Goal: Task Accomplishment & Management: Complete application form

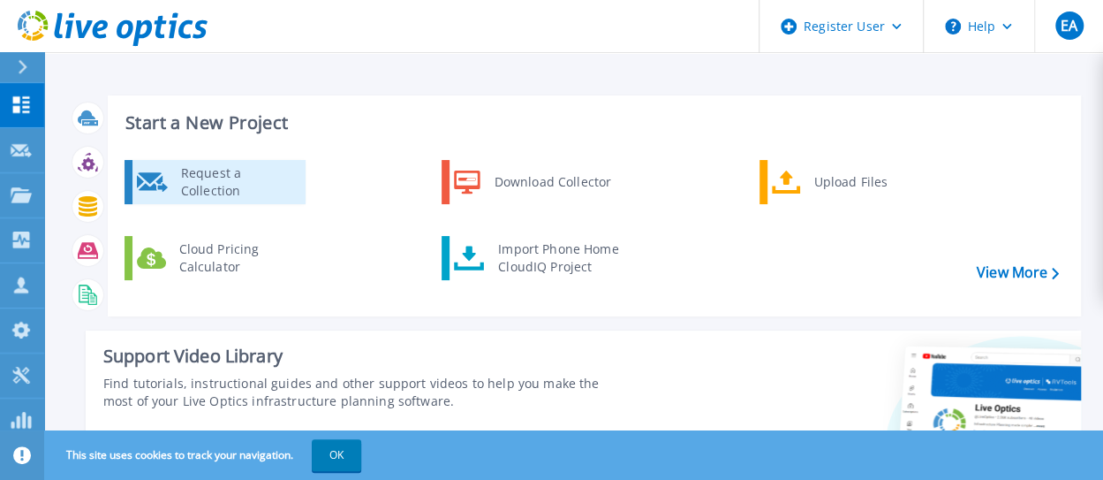
click at [240, 184] on div "Request a Collection" at bounding box center [236, 181] width 129 height 35
click at [208, 181] on div "Request a Collection" at bounding box center [236, 181] width 129 height 35
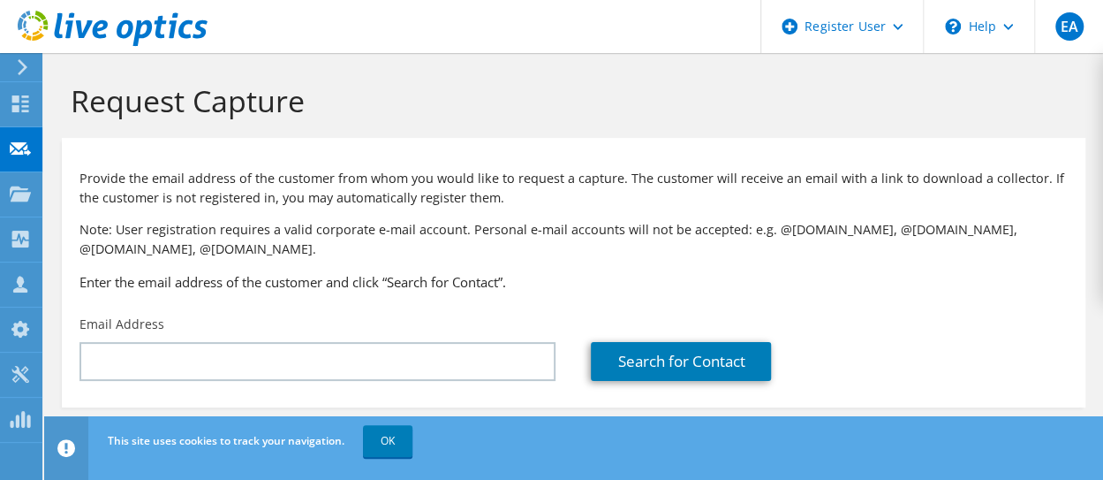
scroll to position [16, 0]
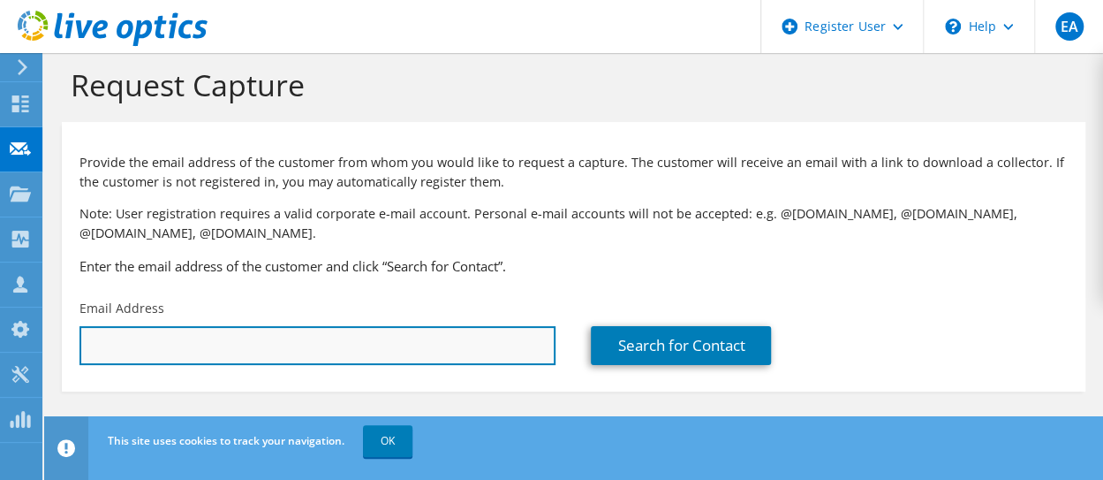
paste input "bharbison@addisonfab.com"
type input "bharbison@addisonfab.com"
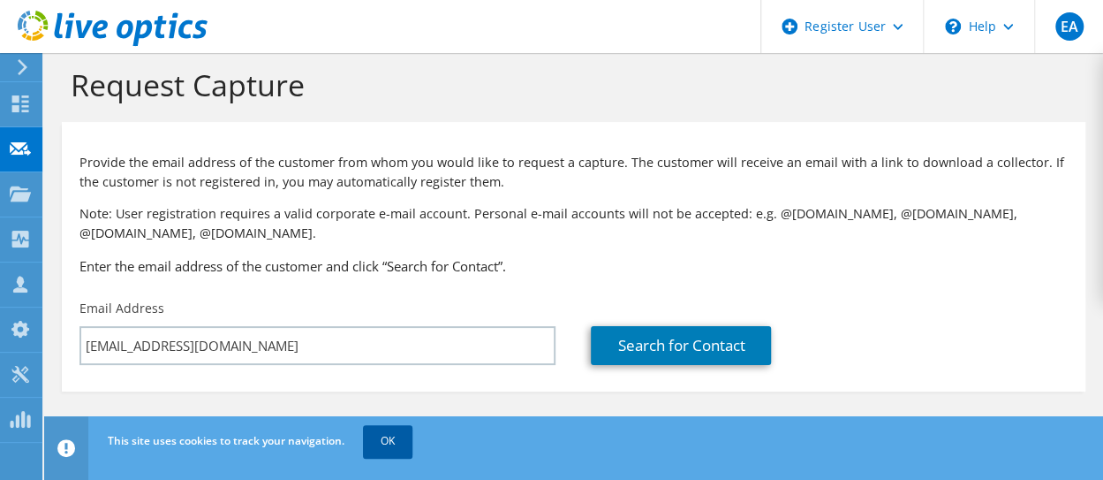
click at [367, 435] on link "OK" at bounding box center [387, 441] width 49 height 32
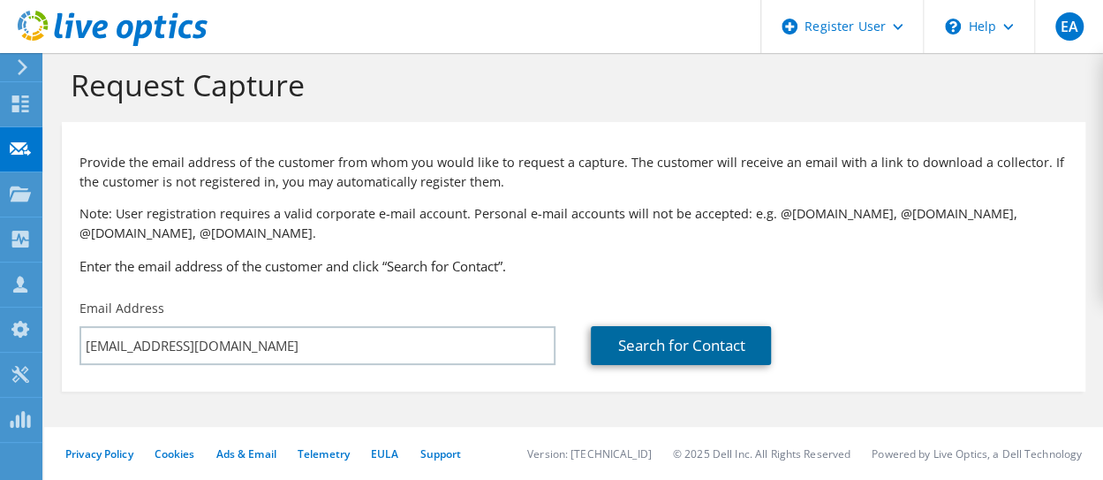
click at [647, 340] on link "Search for Contact" at bounding box center [681, 345] width 180 height 39
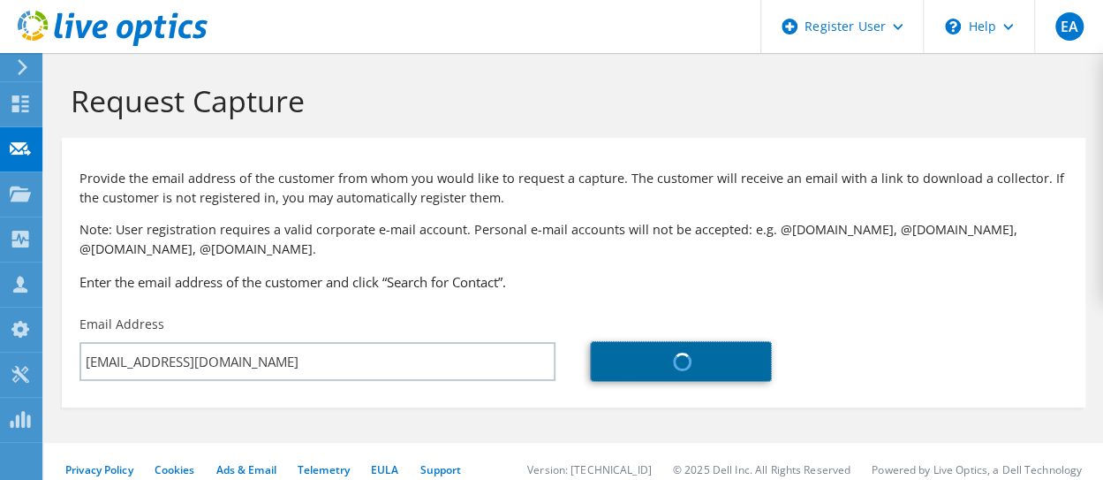
type input "ADDISON FABRICATORS"
type input "Brett"
type input "Harbison"
type input "[GEOGRAPHIC_DATA]"
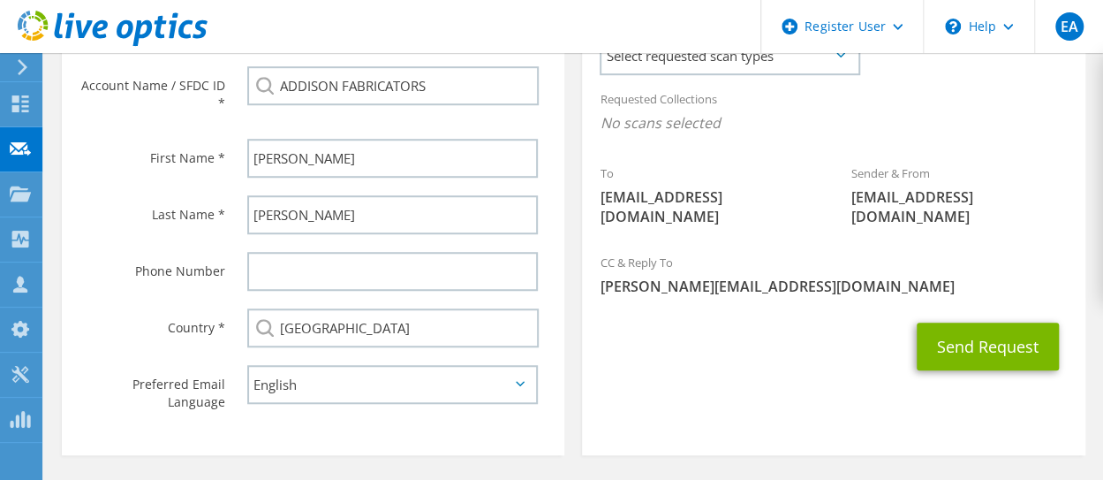
scroll to position [617, 0]
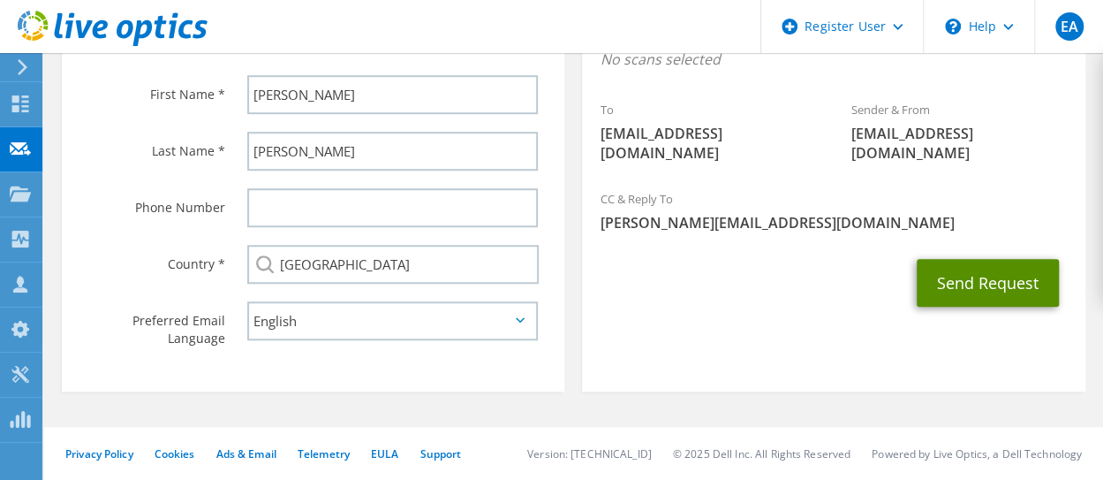
click at [992, 262] on button "Send Request" at bounding box center [988, 283] width 142 height 48
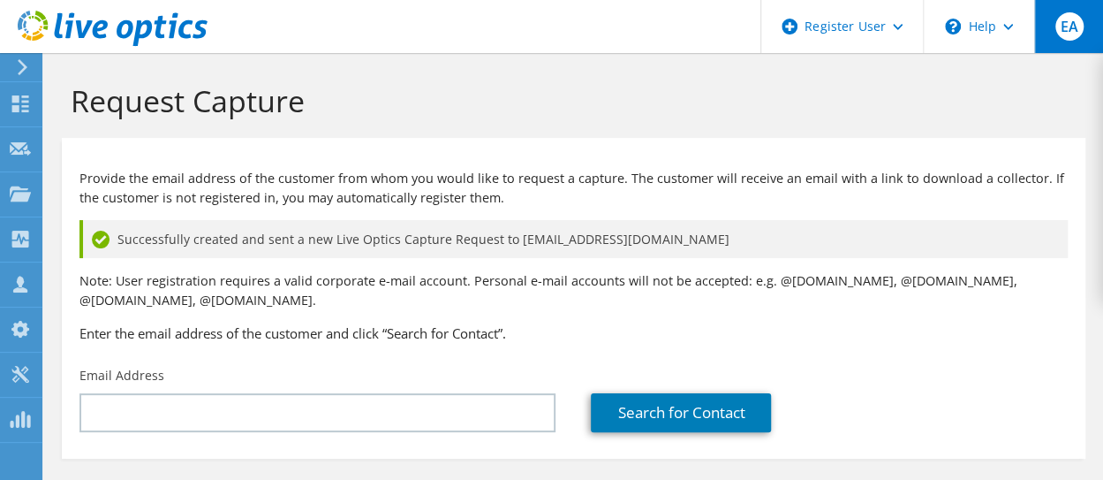
click at [1073, 34] on span "EA" at bounding box center [1070, 26] width 28 height 28
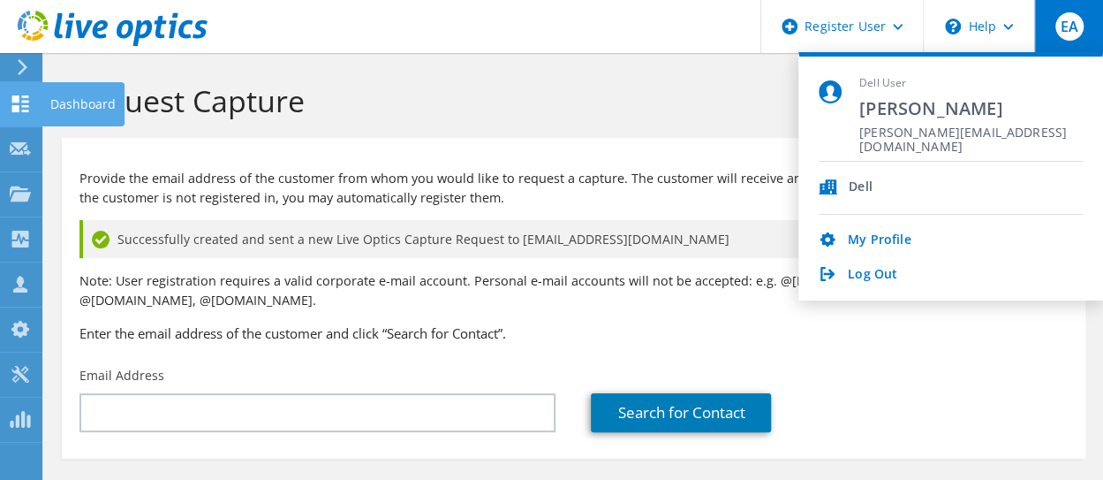
click at [30, 106] on icon at bounding box center [20, 103] width 21 height 17
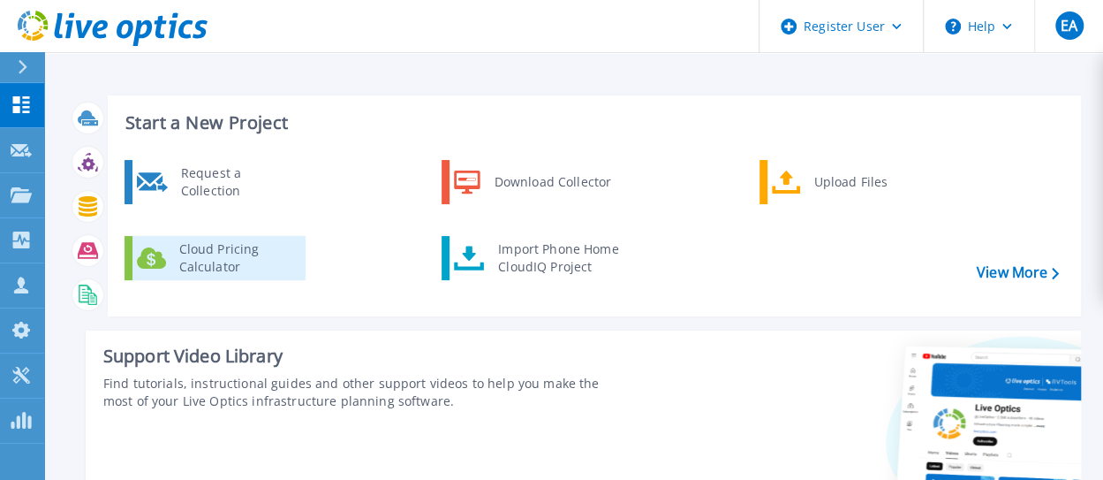
click at [194, 259] on div "Cloud Pricing Calculator" at bounding box center [235, 257] width 131 height 35
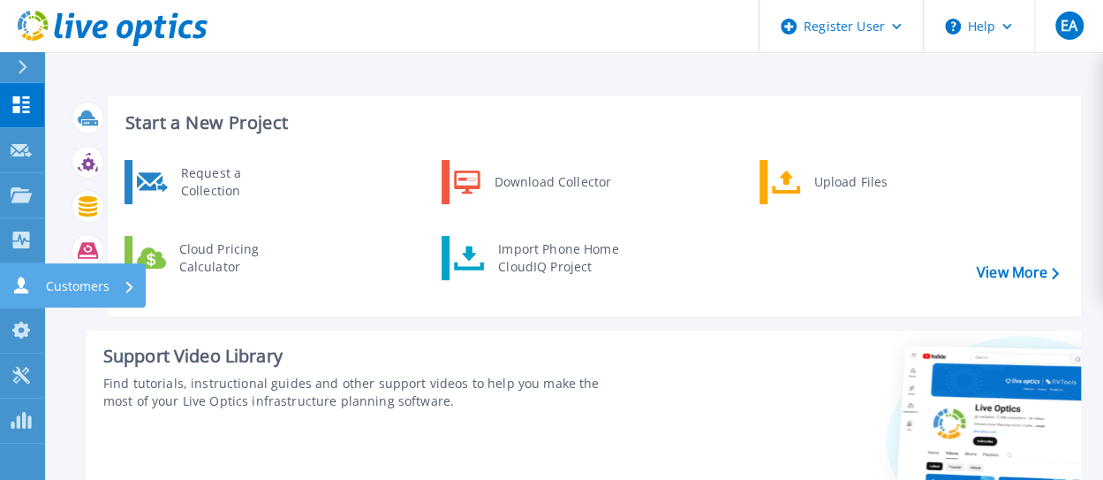
click at [68, 286] on p "Customers" at bounding box center [78, 286] width 64 height 46
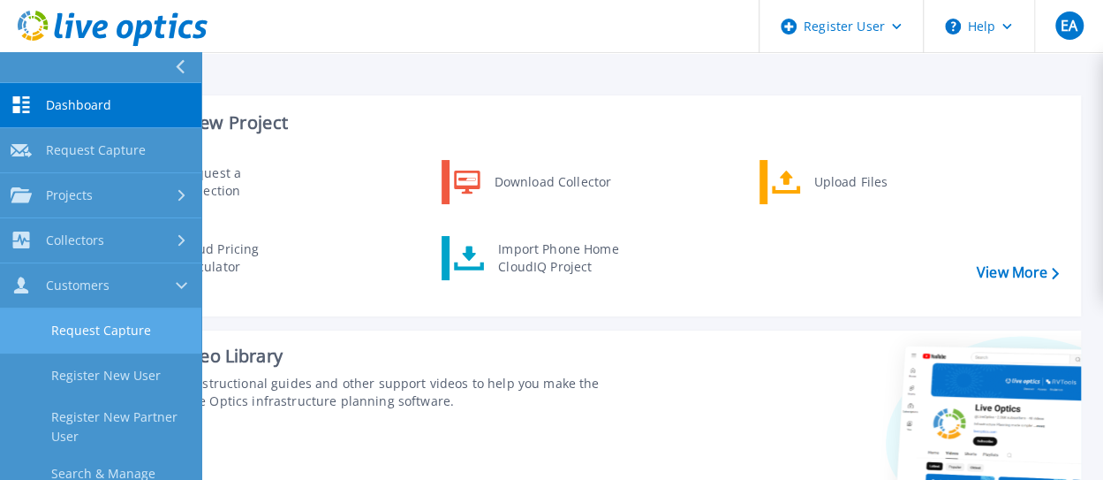
click at [138, 337] on link "Request Capture" at bounding box center [100, 330] width 201 height 45
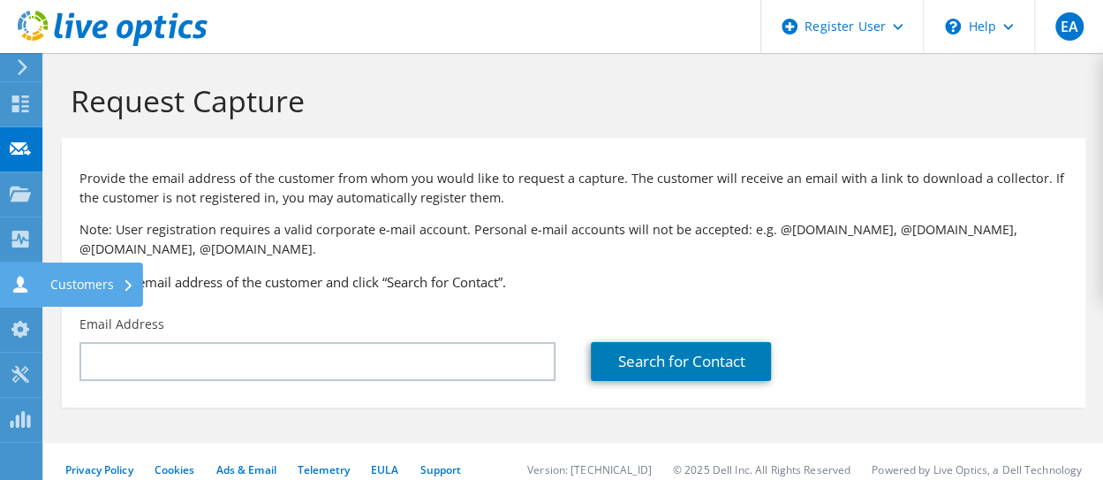
click at [14, 276] on icon at bounding box center [20, 284] width 21 height 17
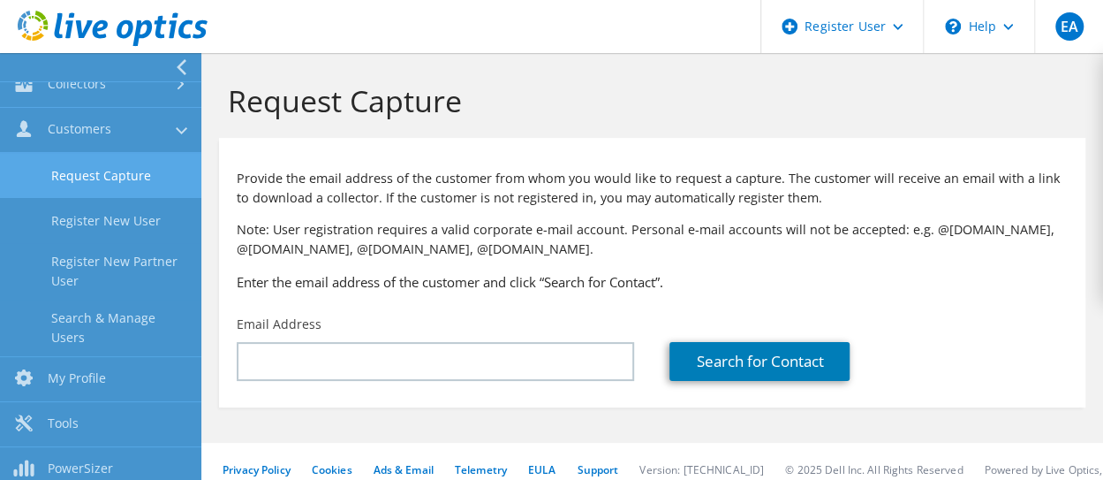
scroll to position [163, 0]
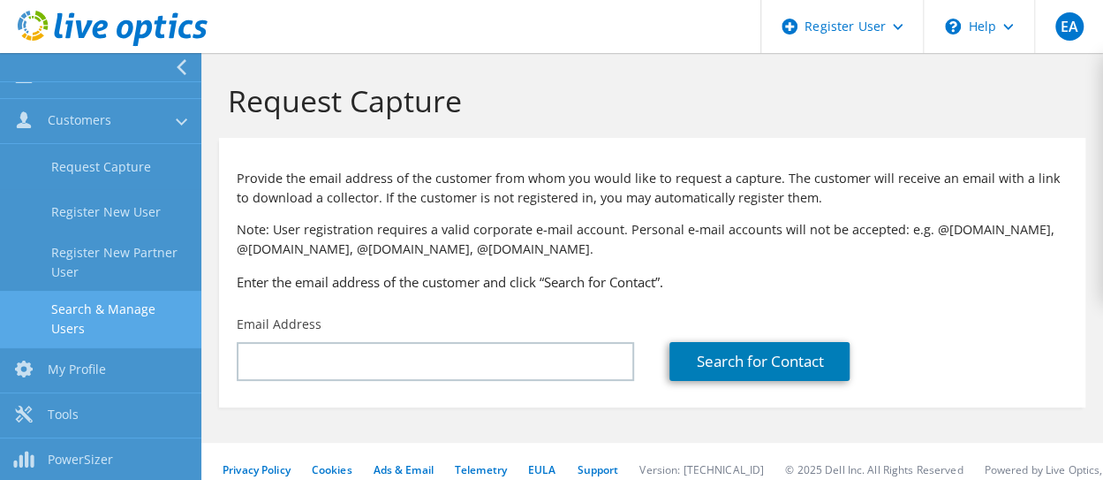
click at [90, 313] on link "Search & Manage Users" at bounding box center [100, 319] width 201 height 57
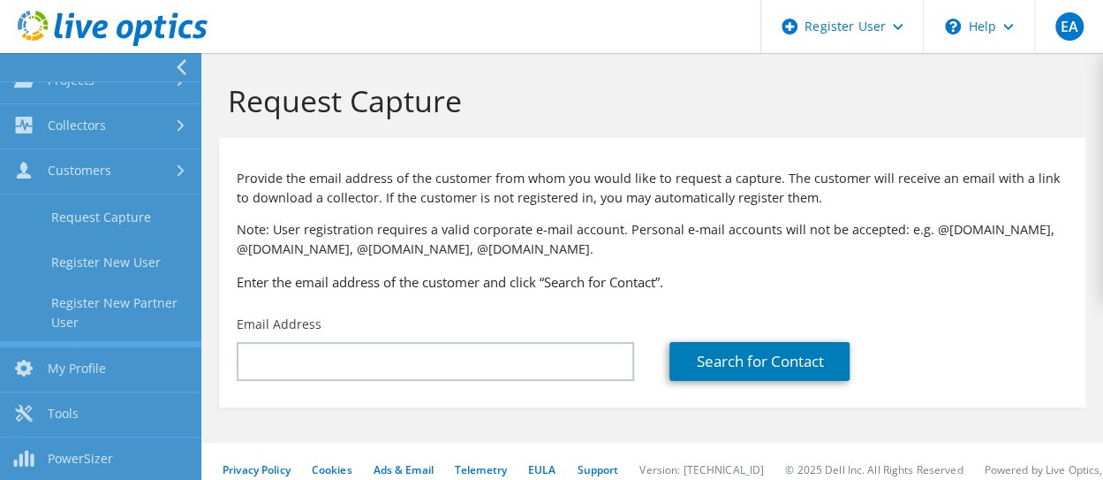
scroll to position [44, 0]
